Goal: Task Accomplishment & Management: Use online tool/utility

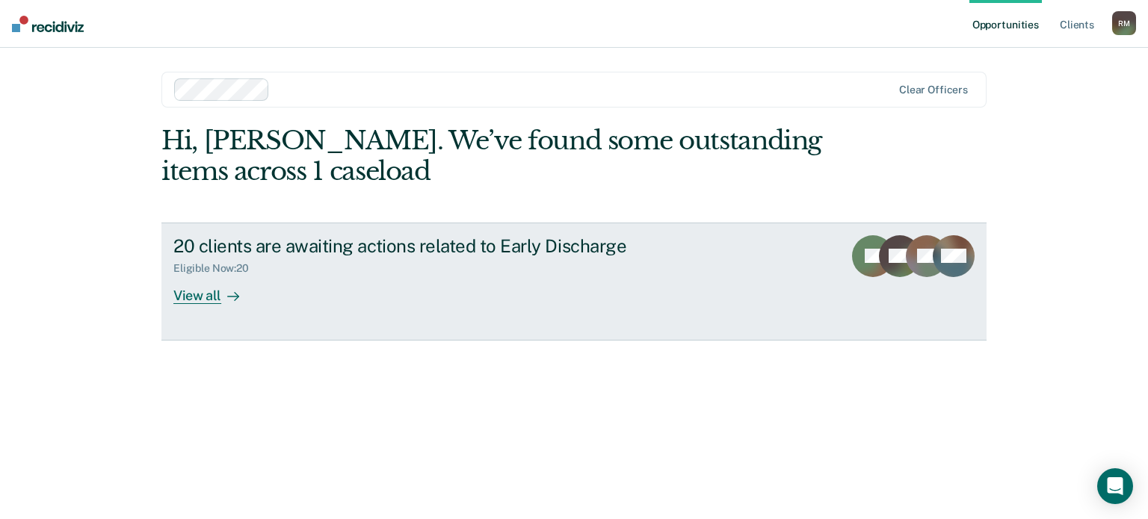
click at [193, 296] on div "View all" at bounding box center [215, 289] width 84 height 29
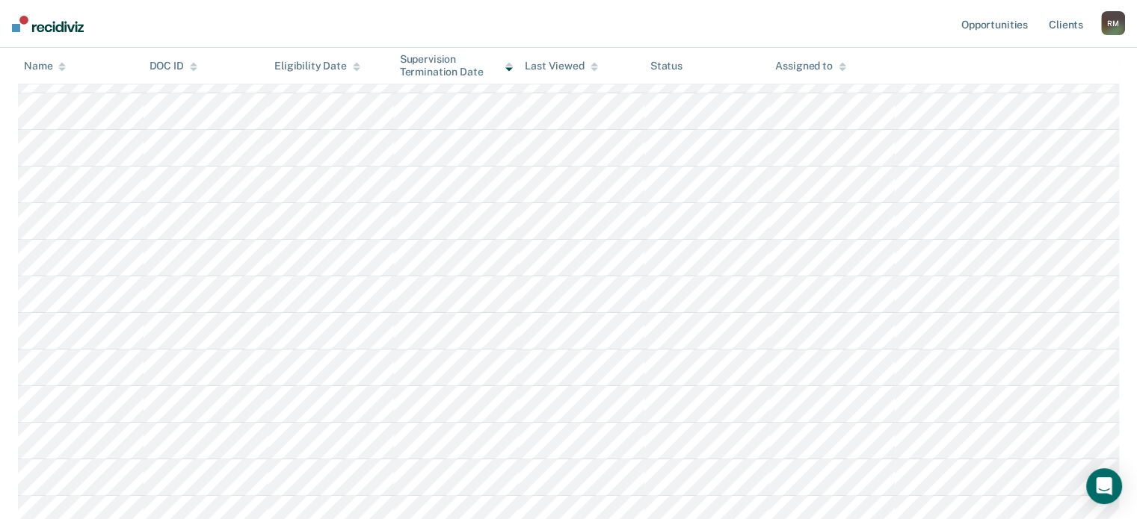
scroll to position [149, 0]
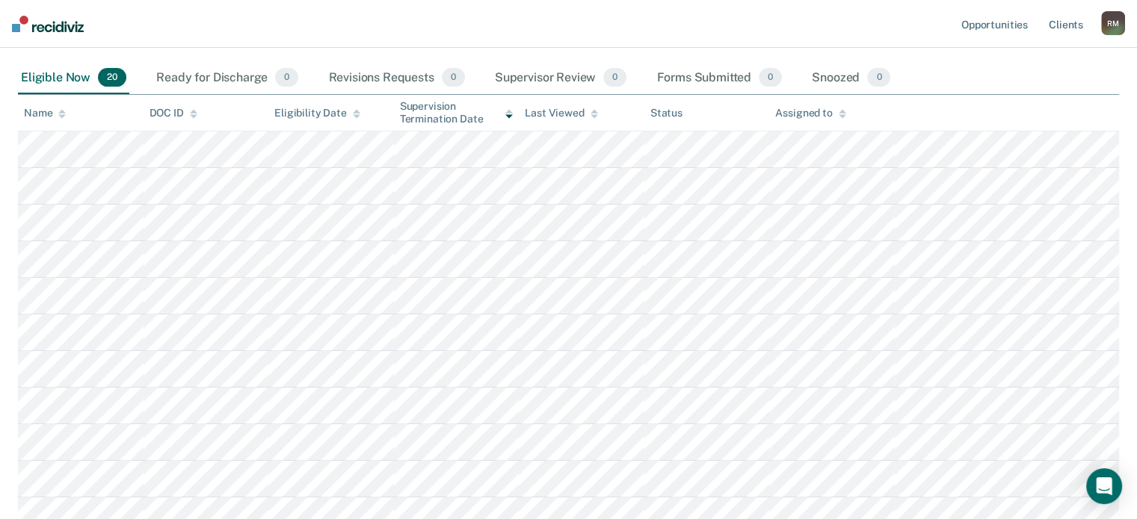
click at [63, 114] on icon at bounding box center [61, 116] width 7 height 4
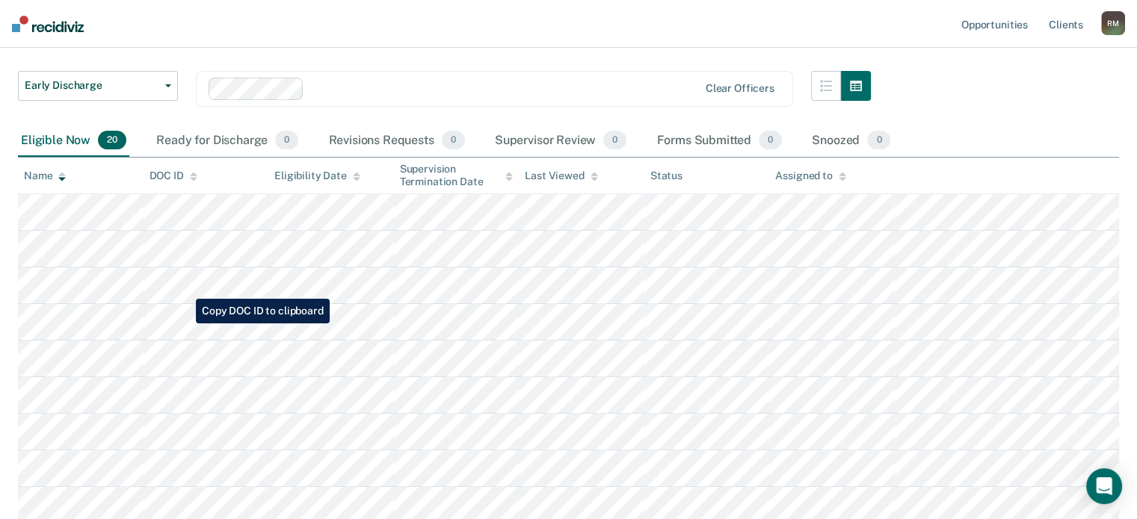
scroll to position [0, 0]
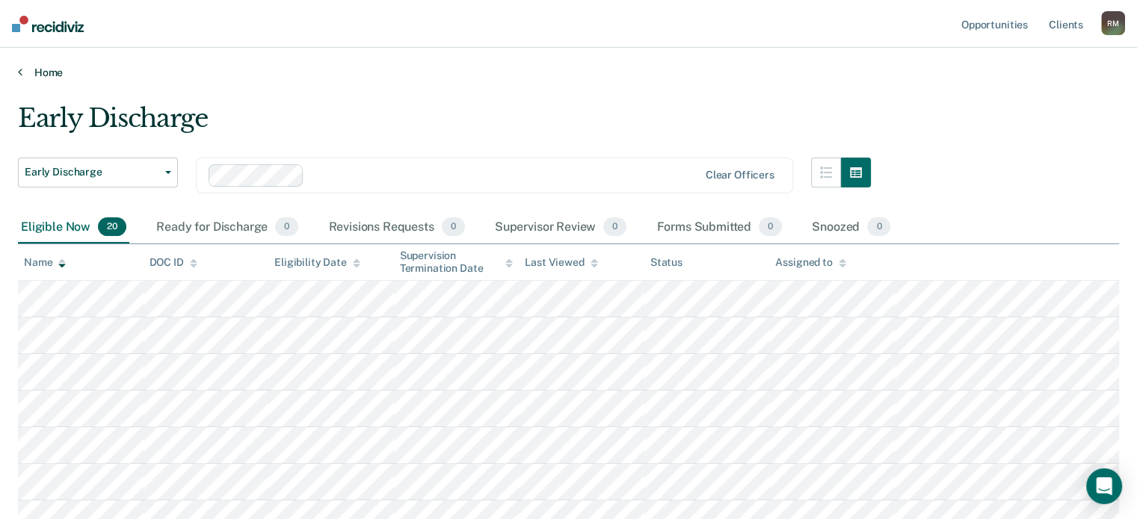
click at [47, 75] on link "Home" at bounding box center [568, 72] width 1101 height 13
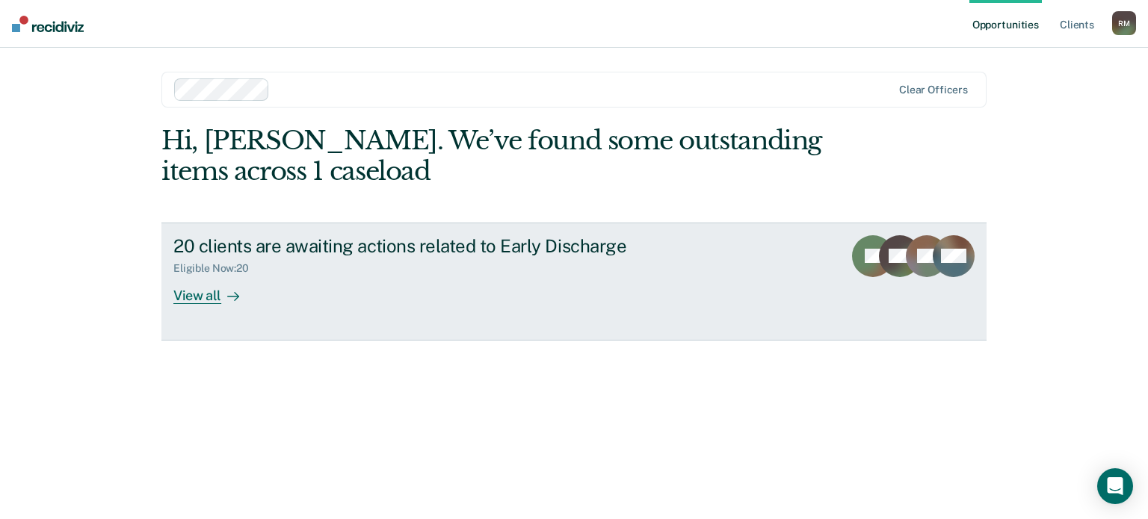
click at [207, 297] on div "View all" at bounding box center [215, 289] width 84 height 29
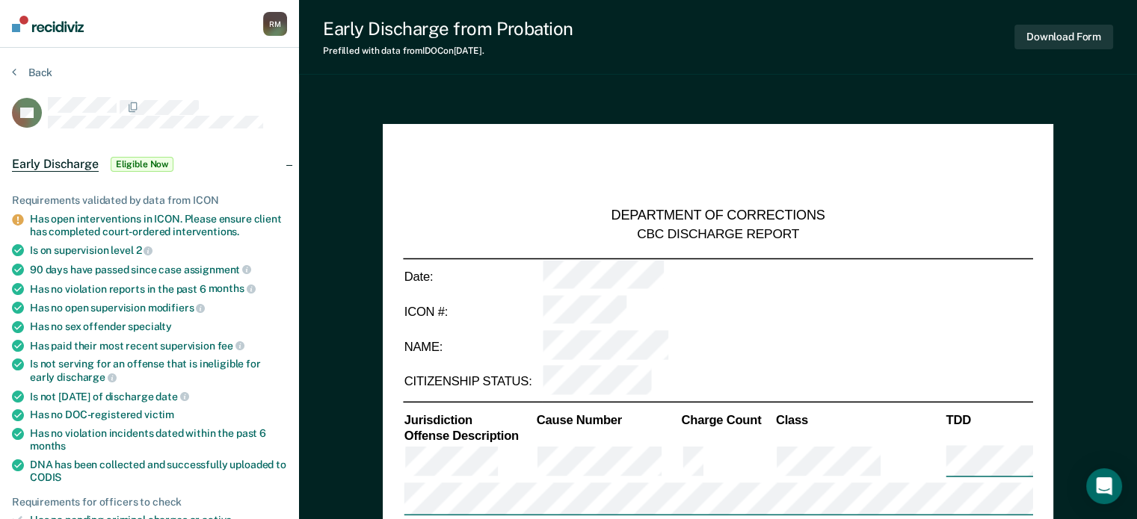
type textarea "x"
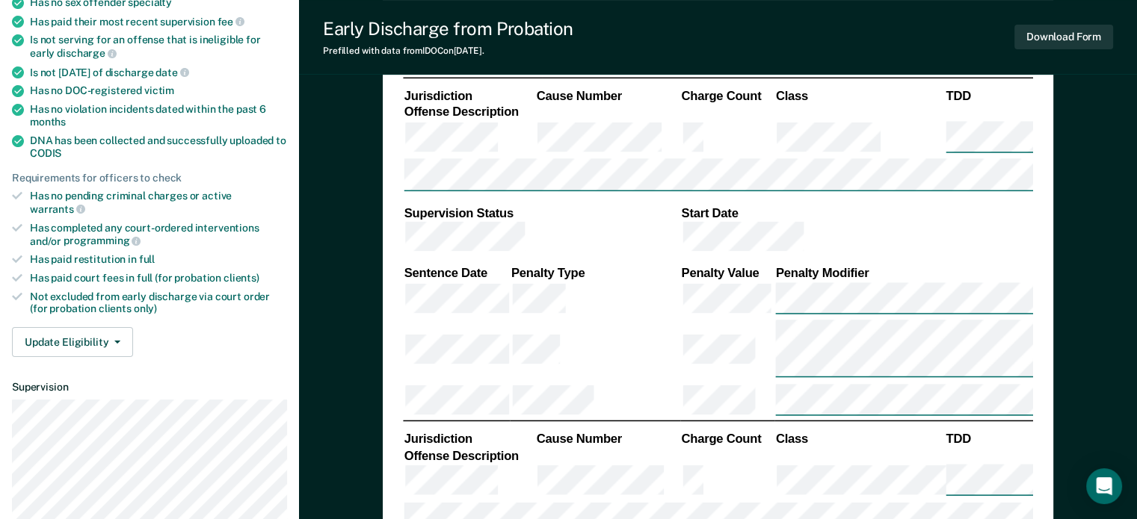
scroll to position [299, 0]
